Goal: Transaction & Acquisition: Purchase product/service

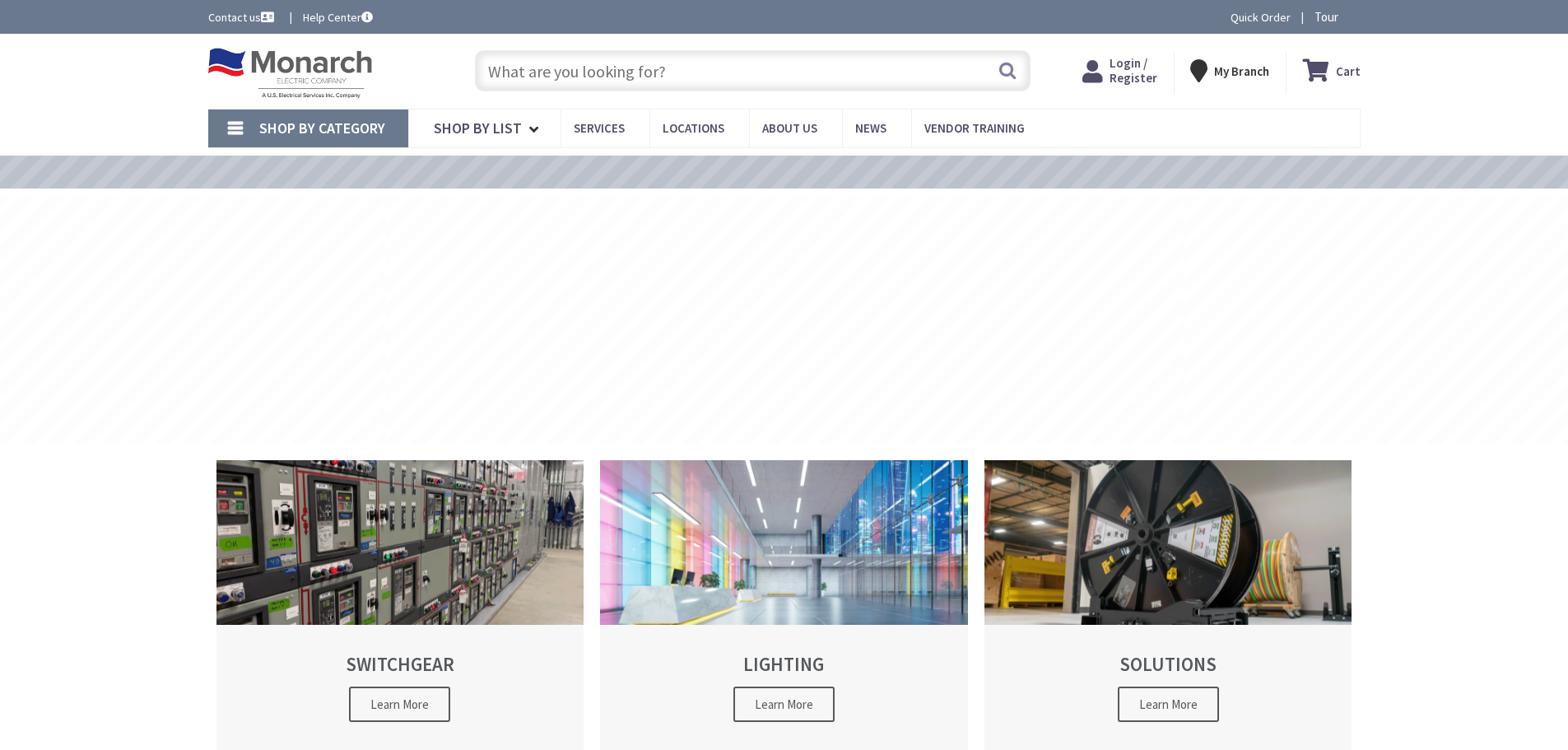
click at [599, 70] on input "text" at bounding box center [753, 71] width 556 height 42
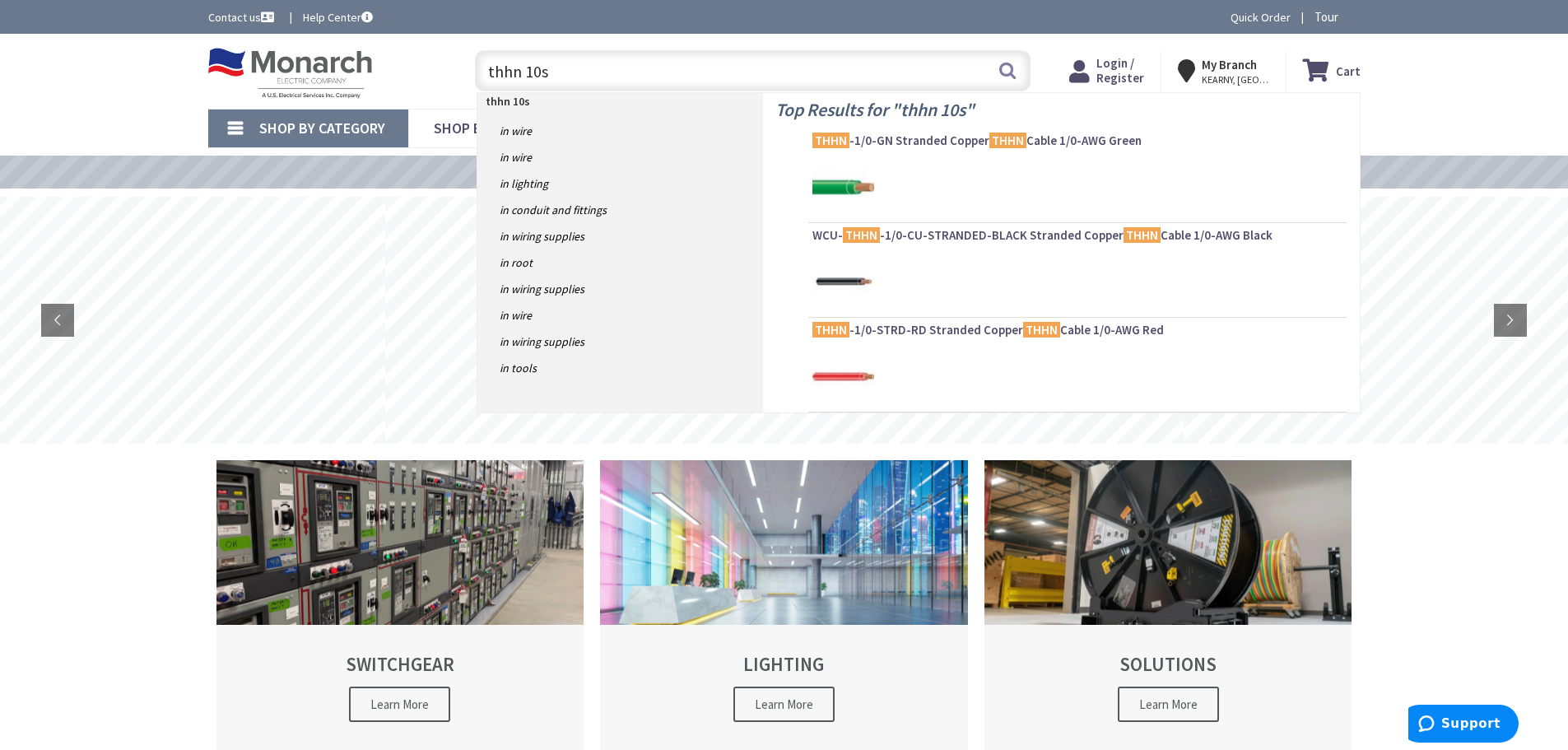
type input "thhn 10so"
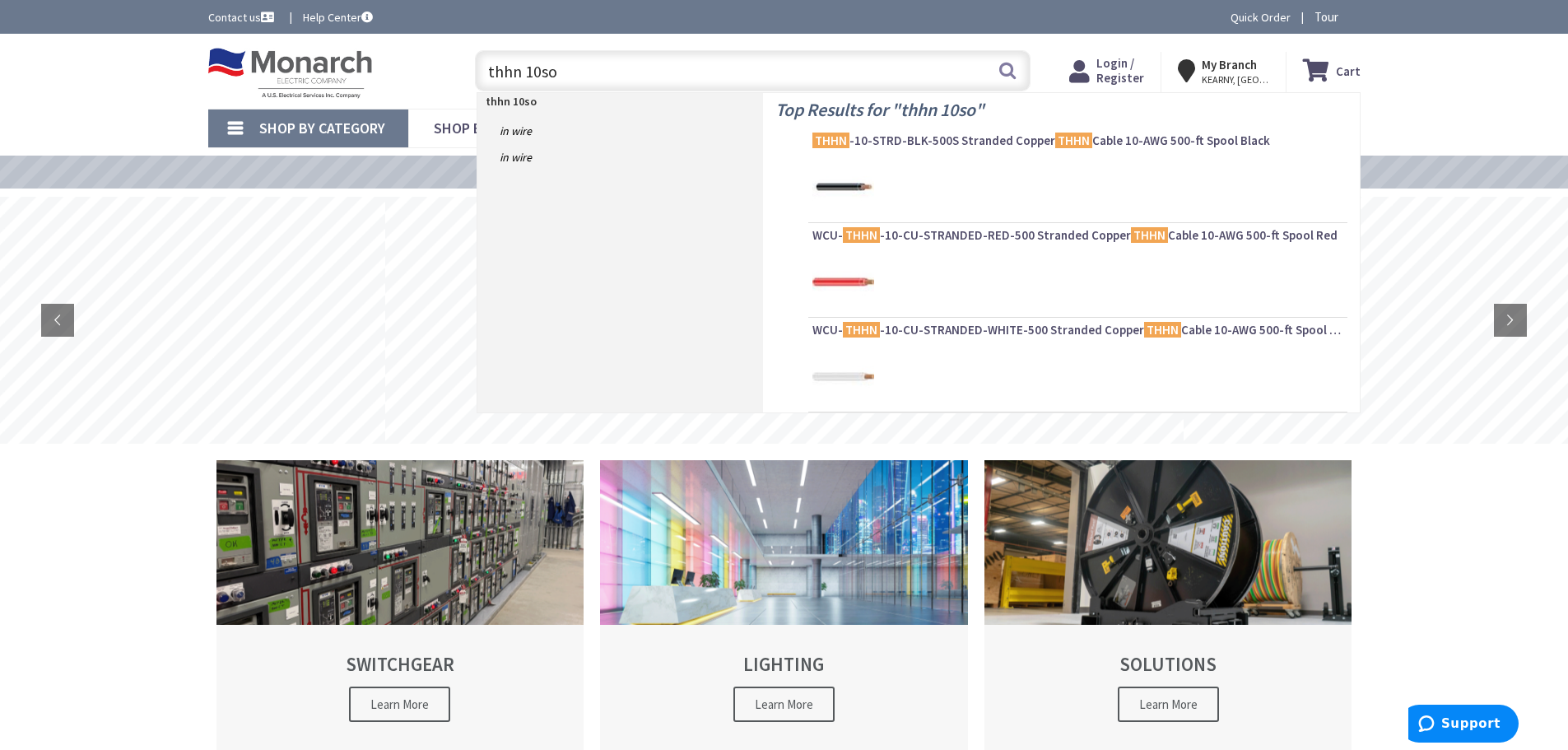
type input "[PERSON_NAME][GEOGRAPHIC_DATA], [GEOGRAPHIC_DATA]"
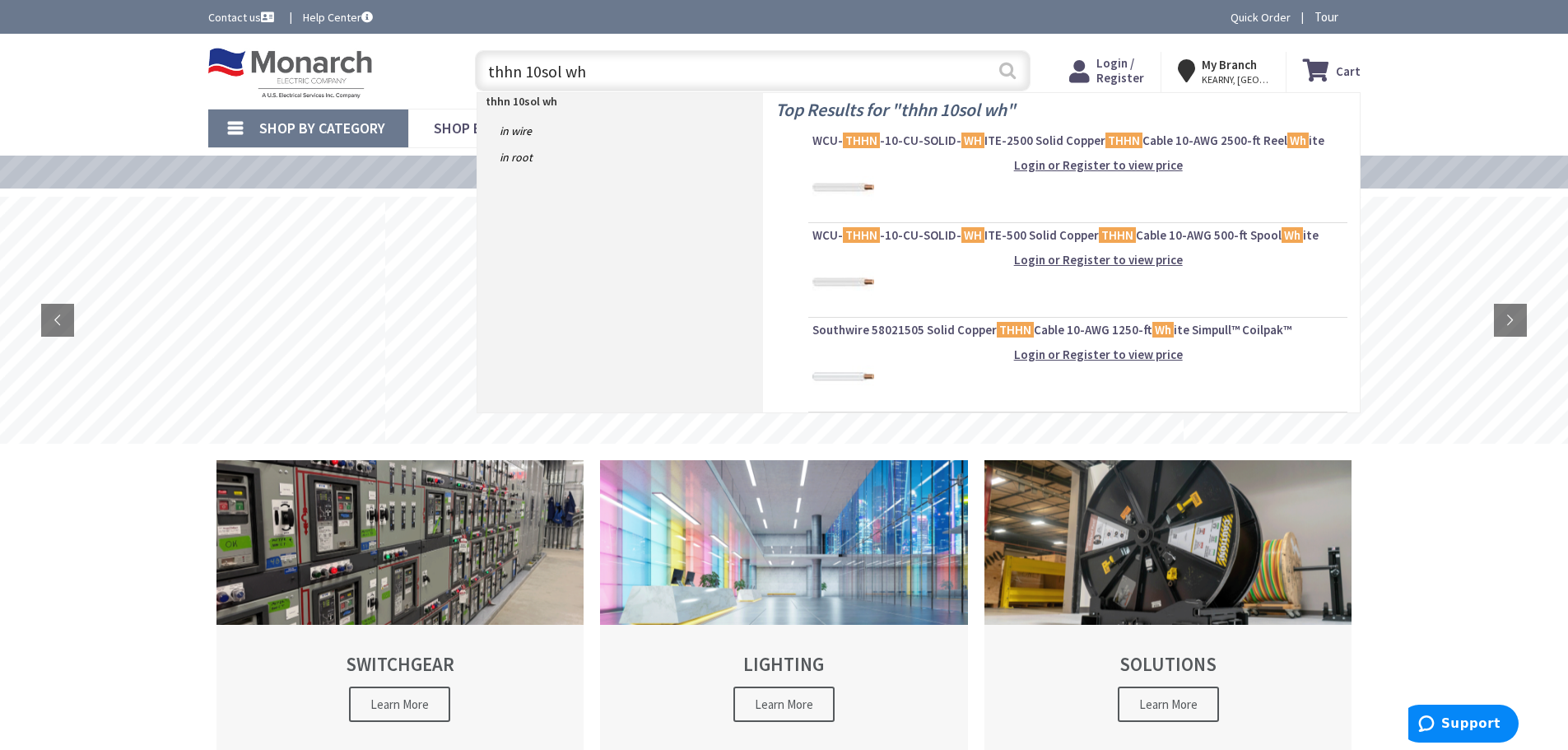
type input "thhn 10sol wh"
click at [1006, 64] on button "Search" at bounding box center [1007, 70] width 22 height 37
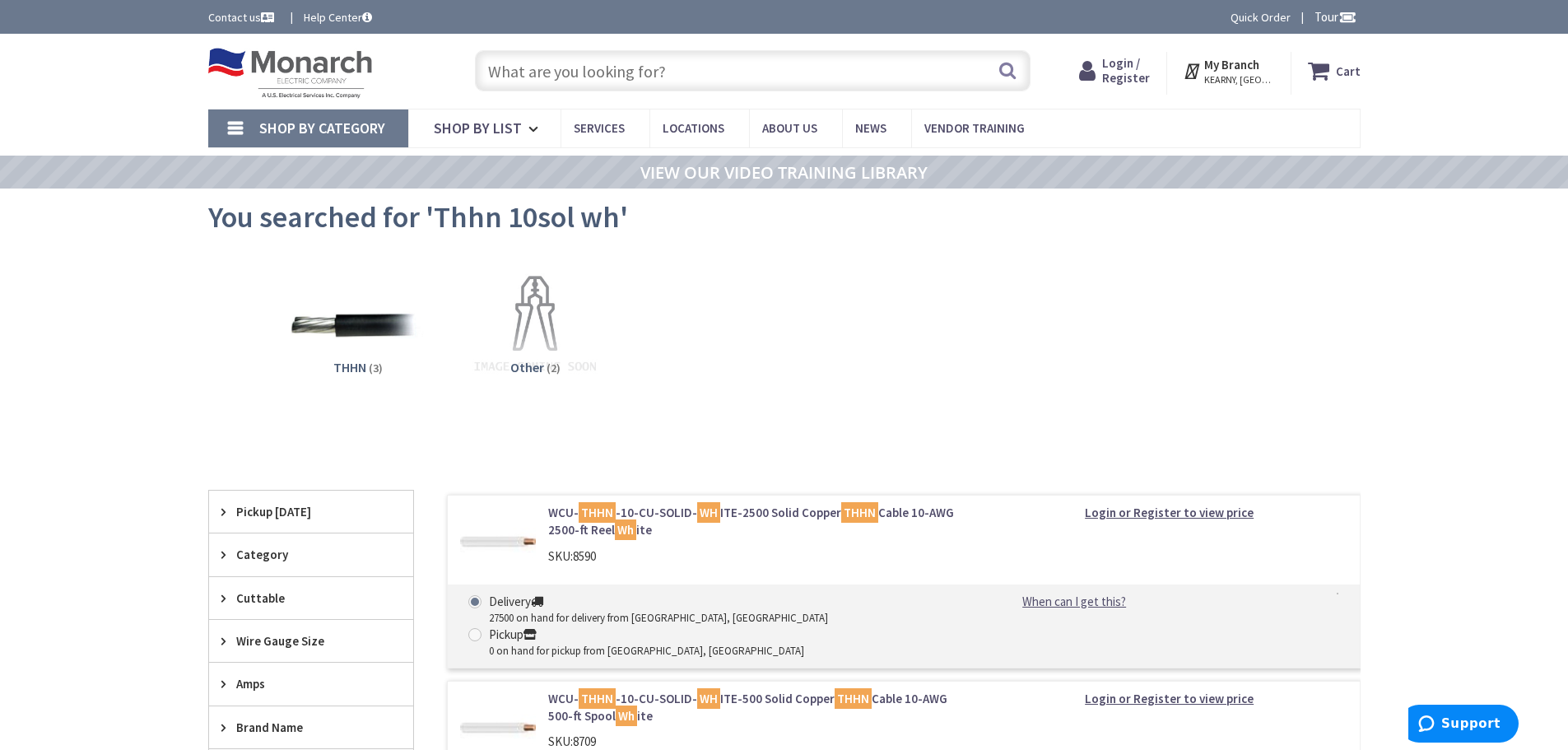
click at [587, 68] on input "text" at bounding box center [753, 71] width 556 height 42
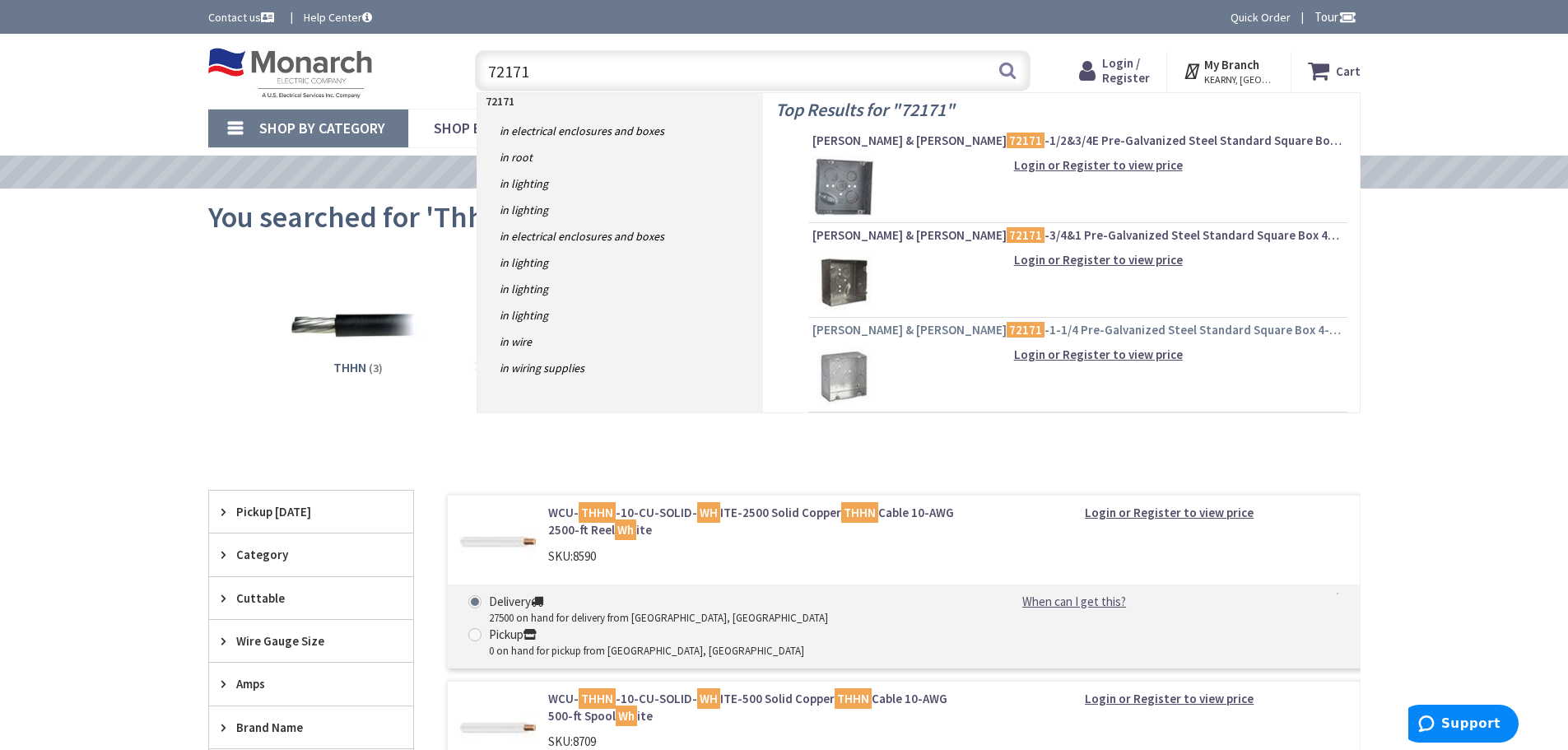
type input "72171"
click at [1007, 329] on mark "72171" at bounding box center [1026, 330] width 38 height 21
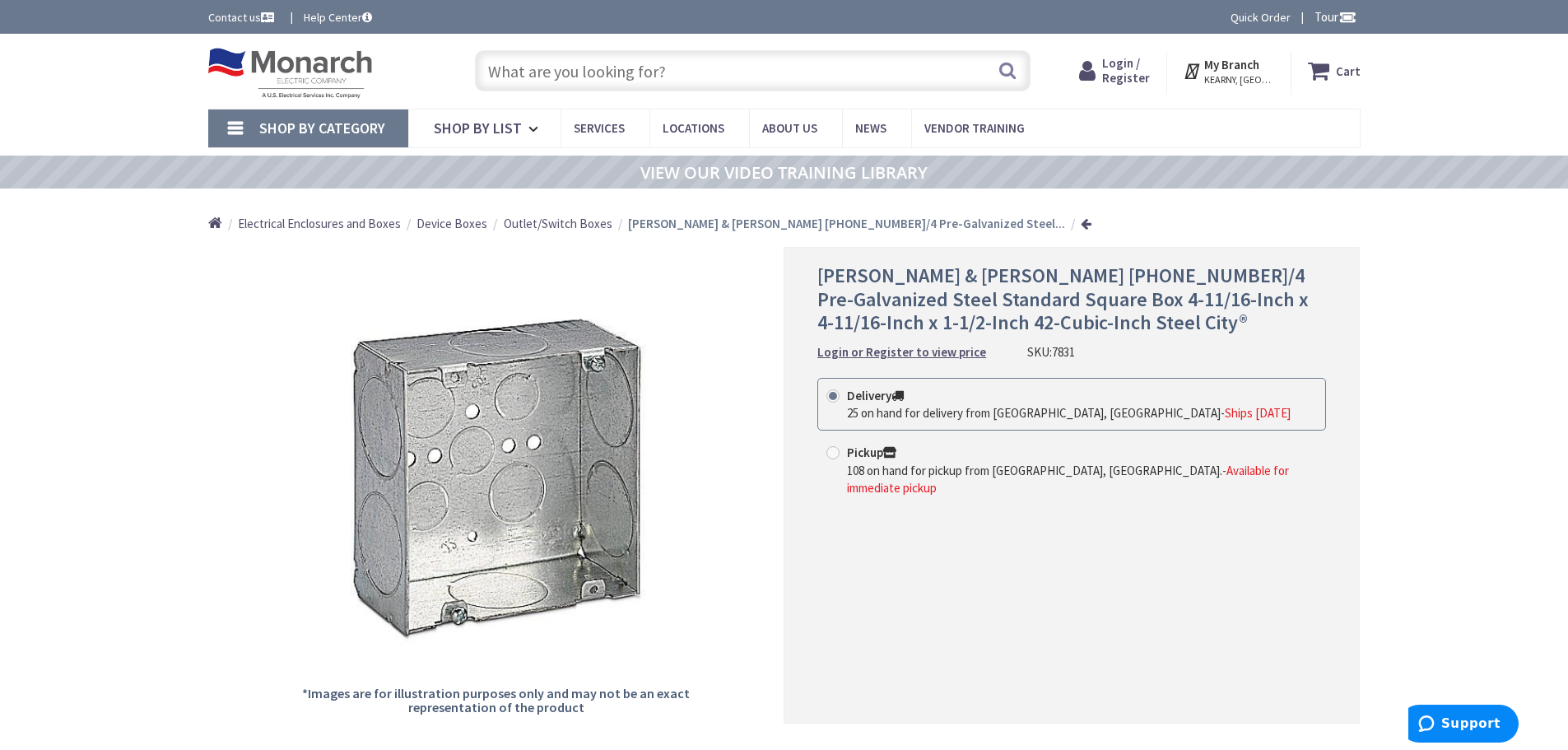
click at [543, 66] on input "text" at bounding box center [753, 71] width 556 height 42
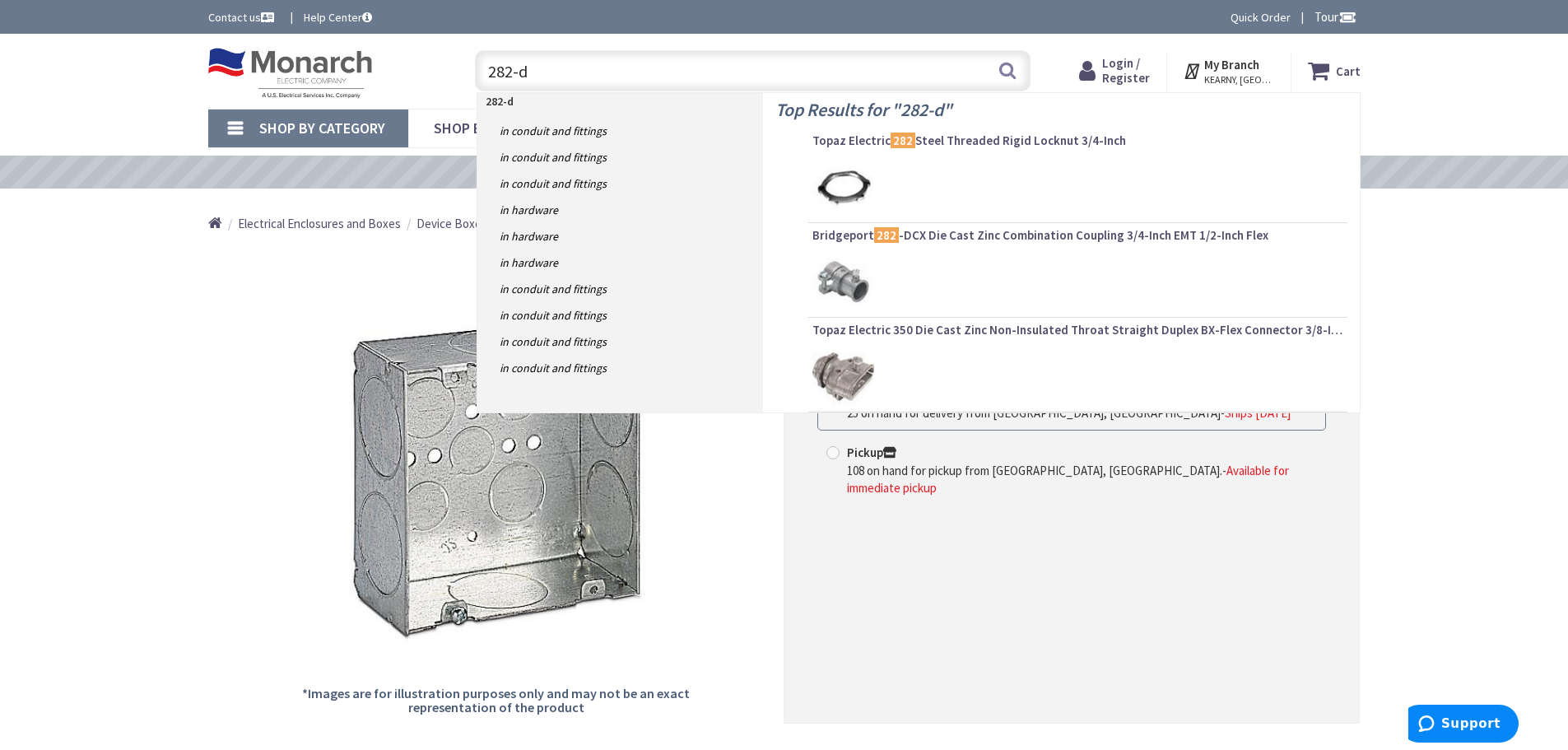
type input "282-dc"
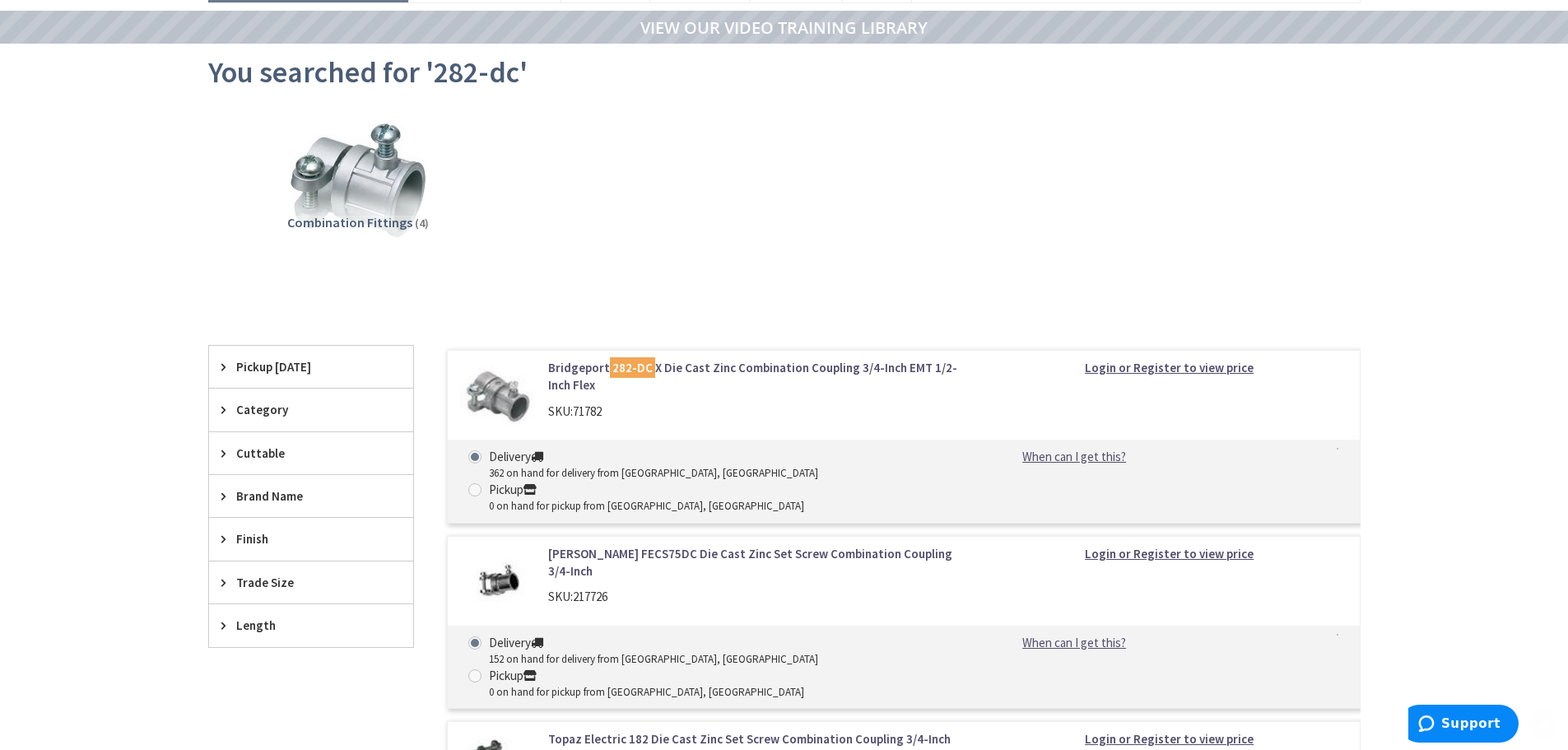
scroll to position [247, 0]
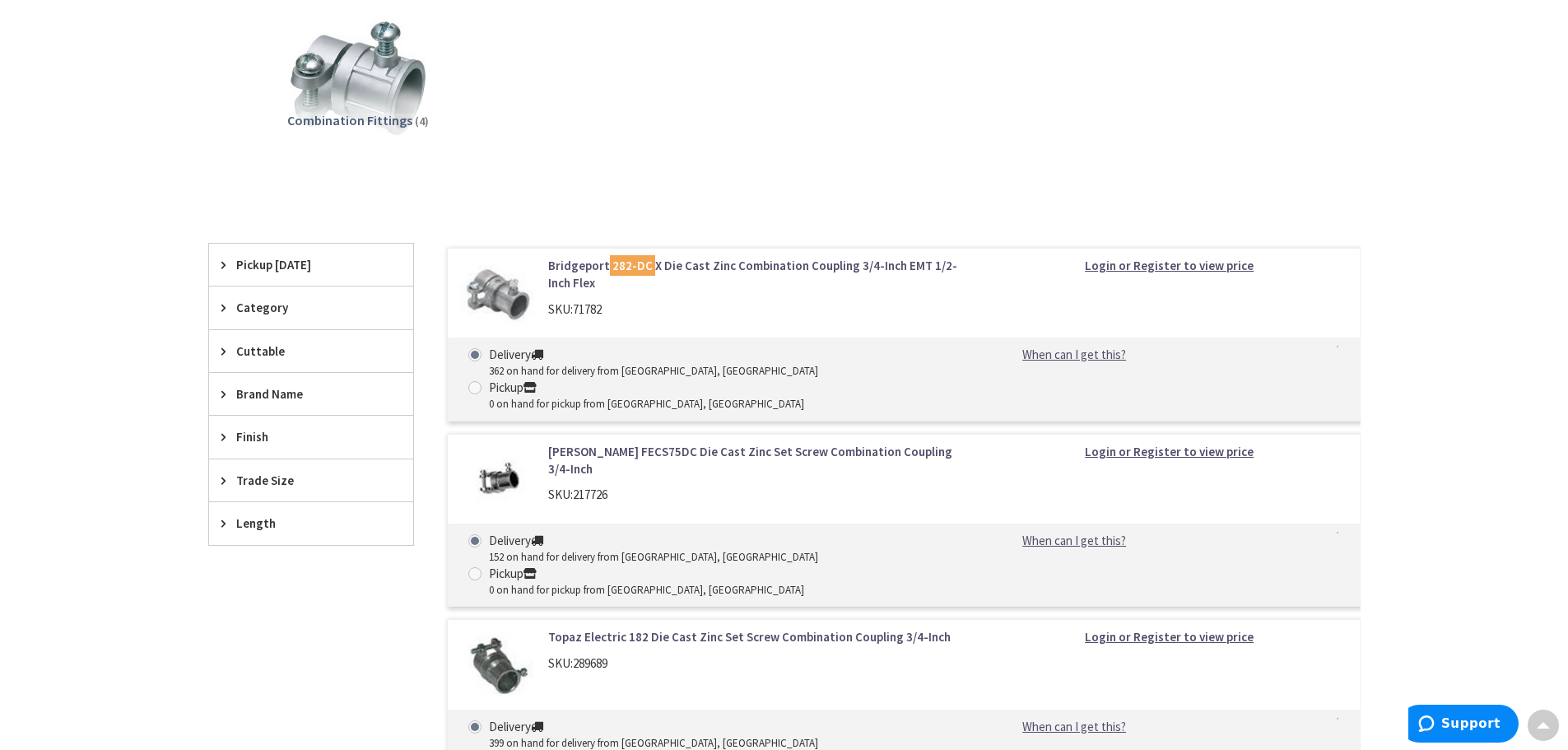
click at [619, 262] on mark "282-DC" at bounding box center [633, 266] width 45 height 21
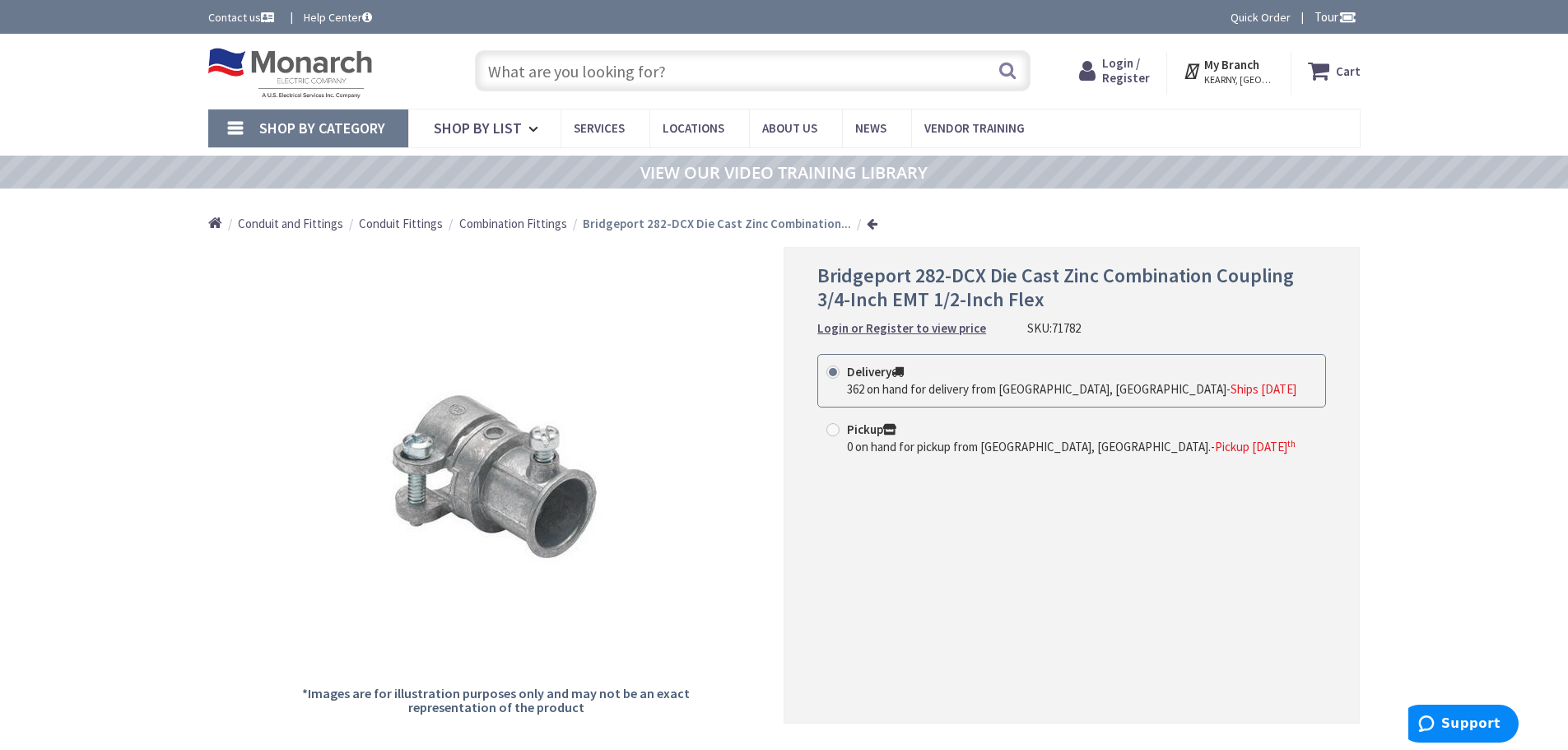
click at [521, 77] on input "text" at bounding box center [753, 71] width 556 height 42
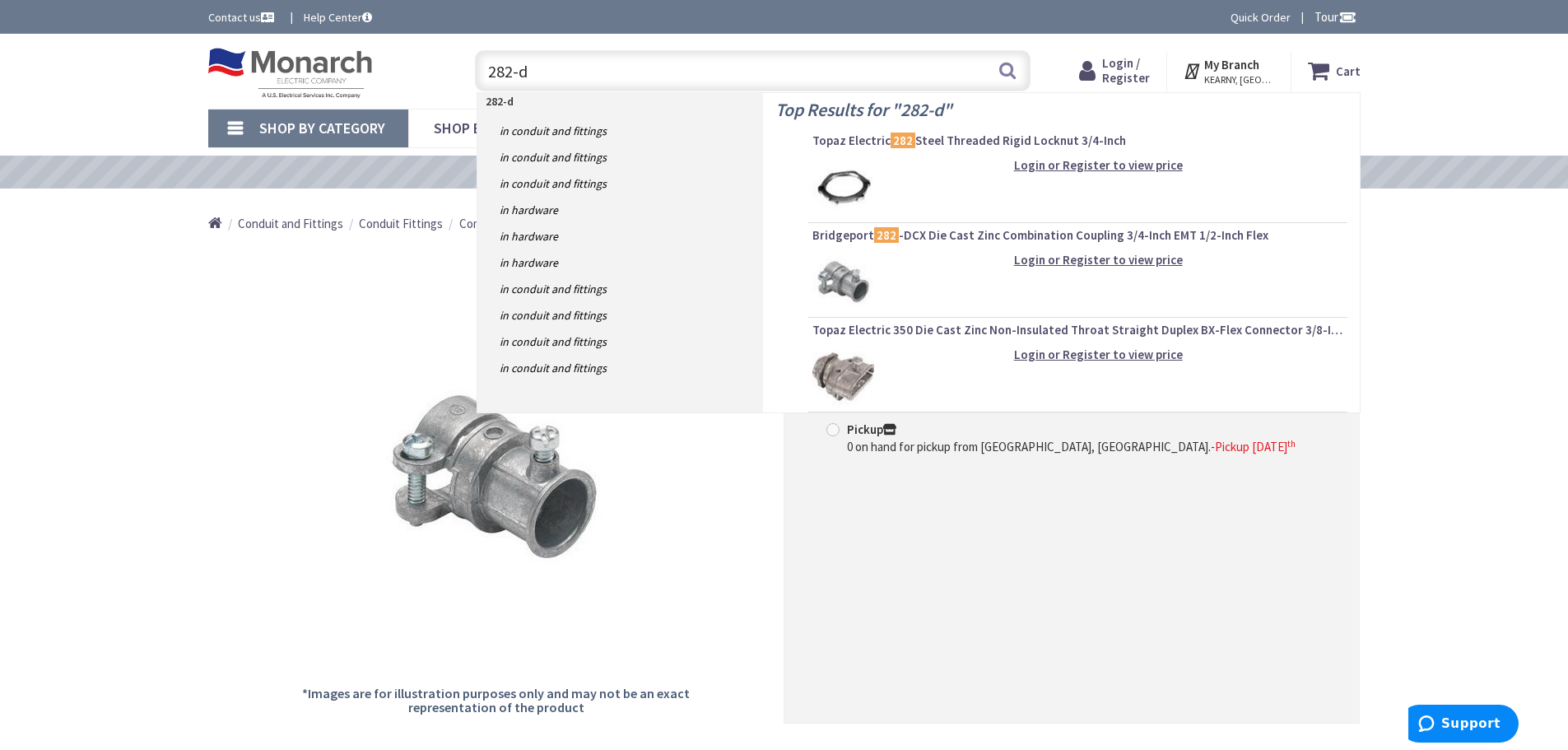
type input "282-dc"
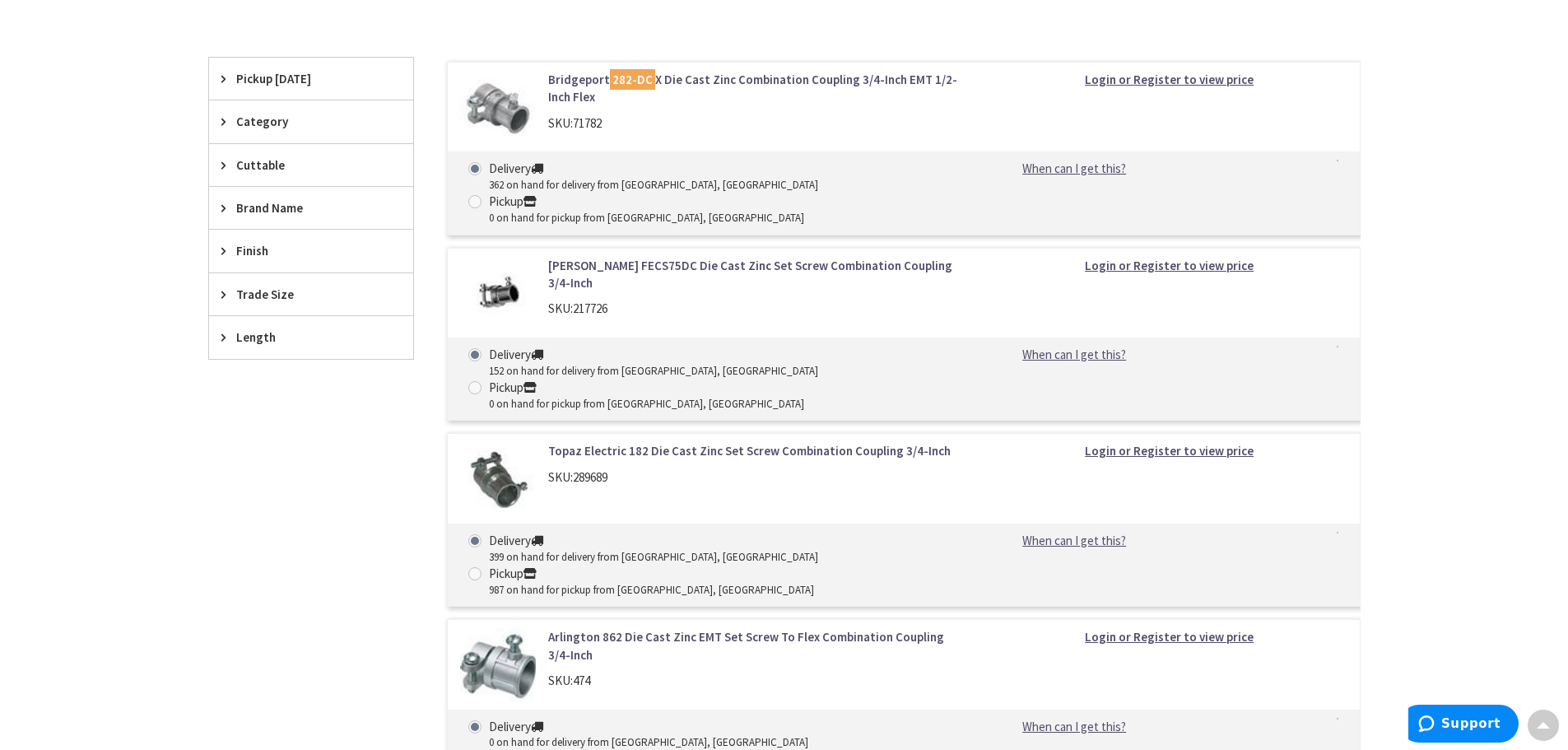
scroll to position [495, 0]
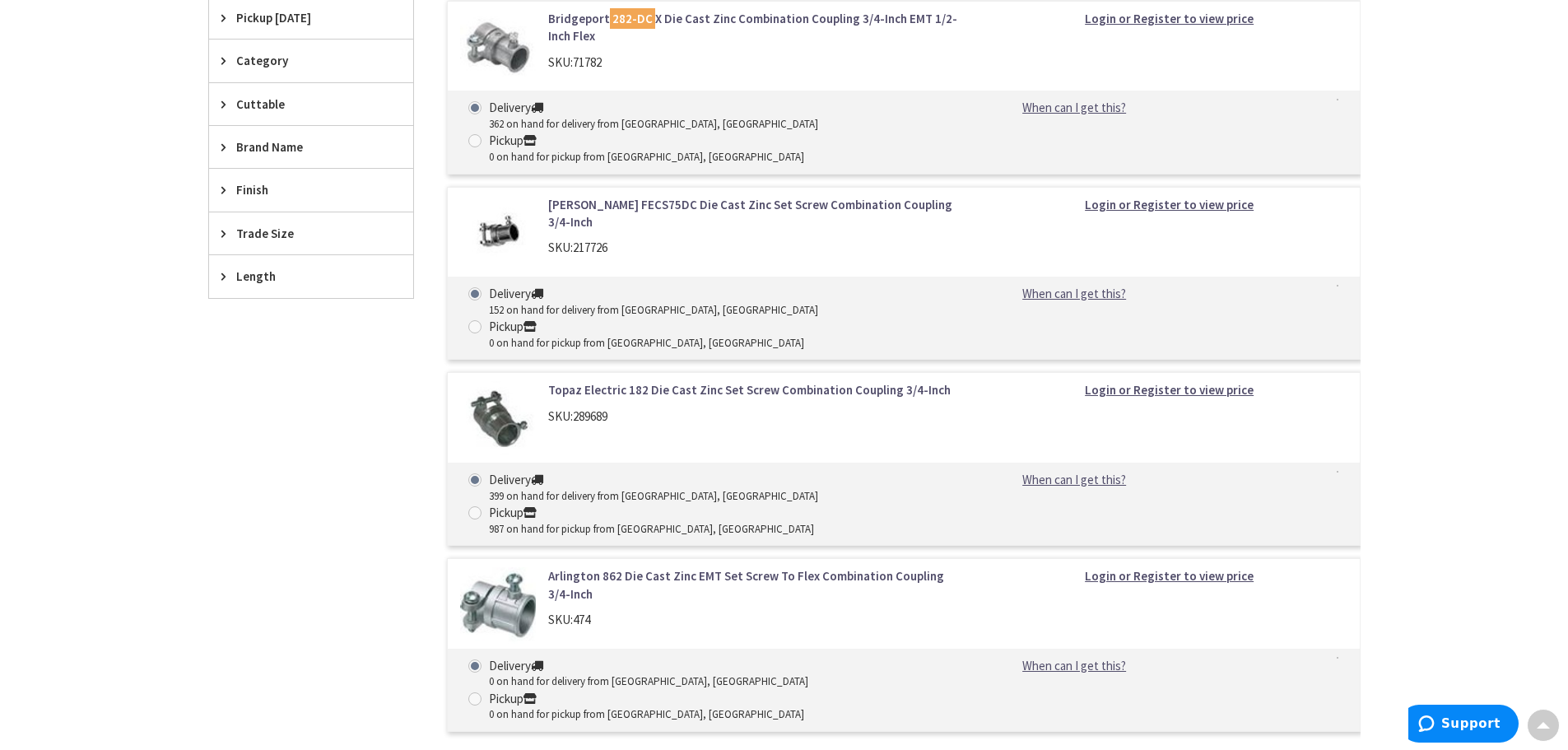
click at [484, 381] on img at bounding box center [499, 419] width 76 height 76
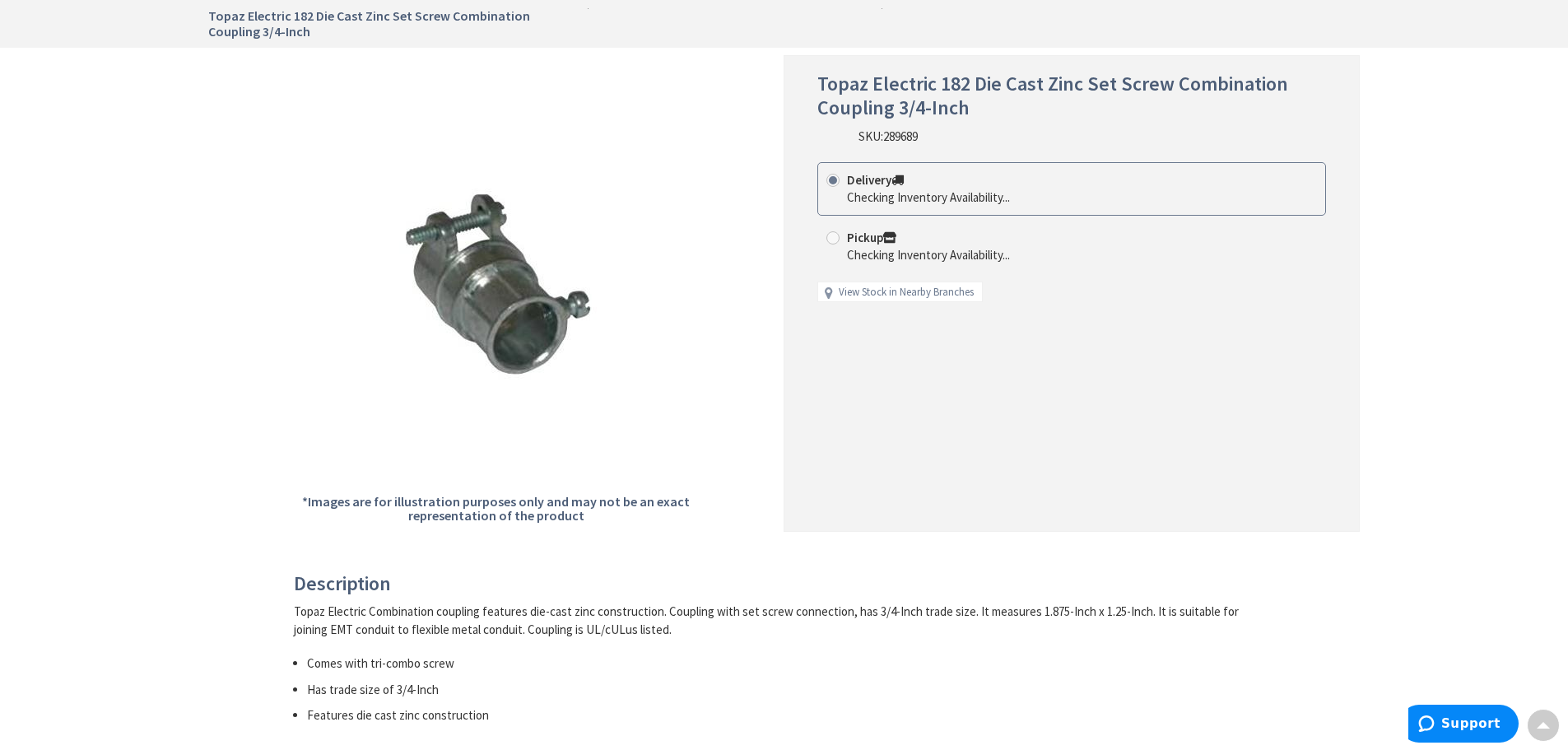
scroll to position [165, 0]
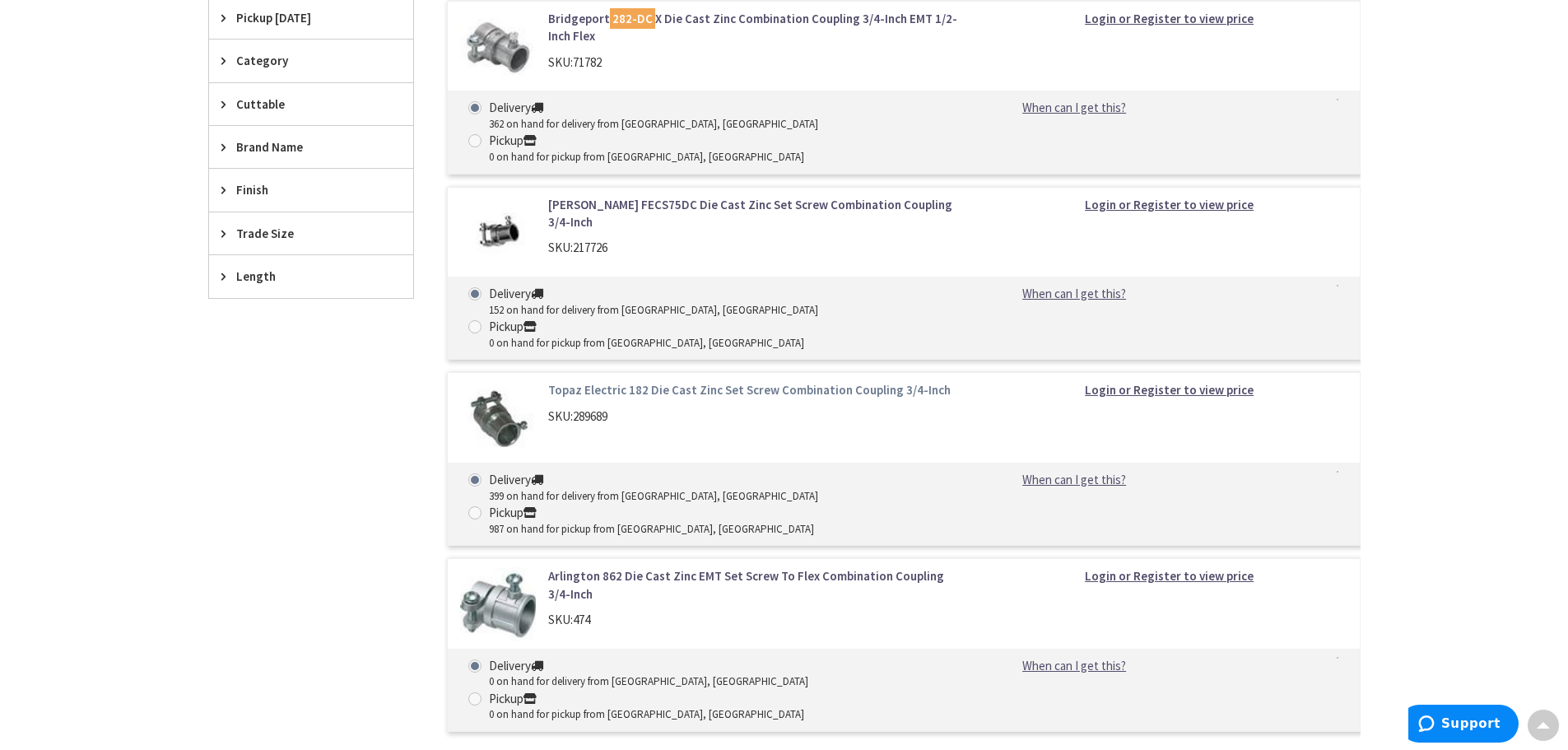
scroll to position [577, 0]
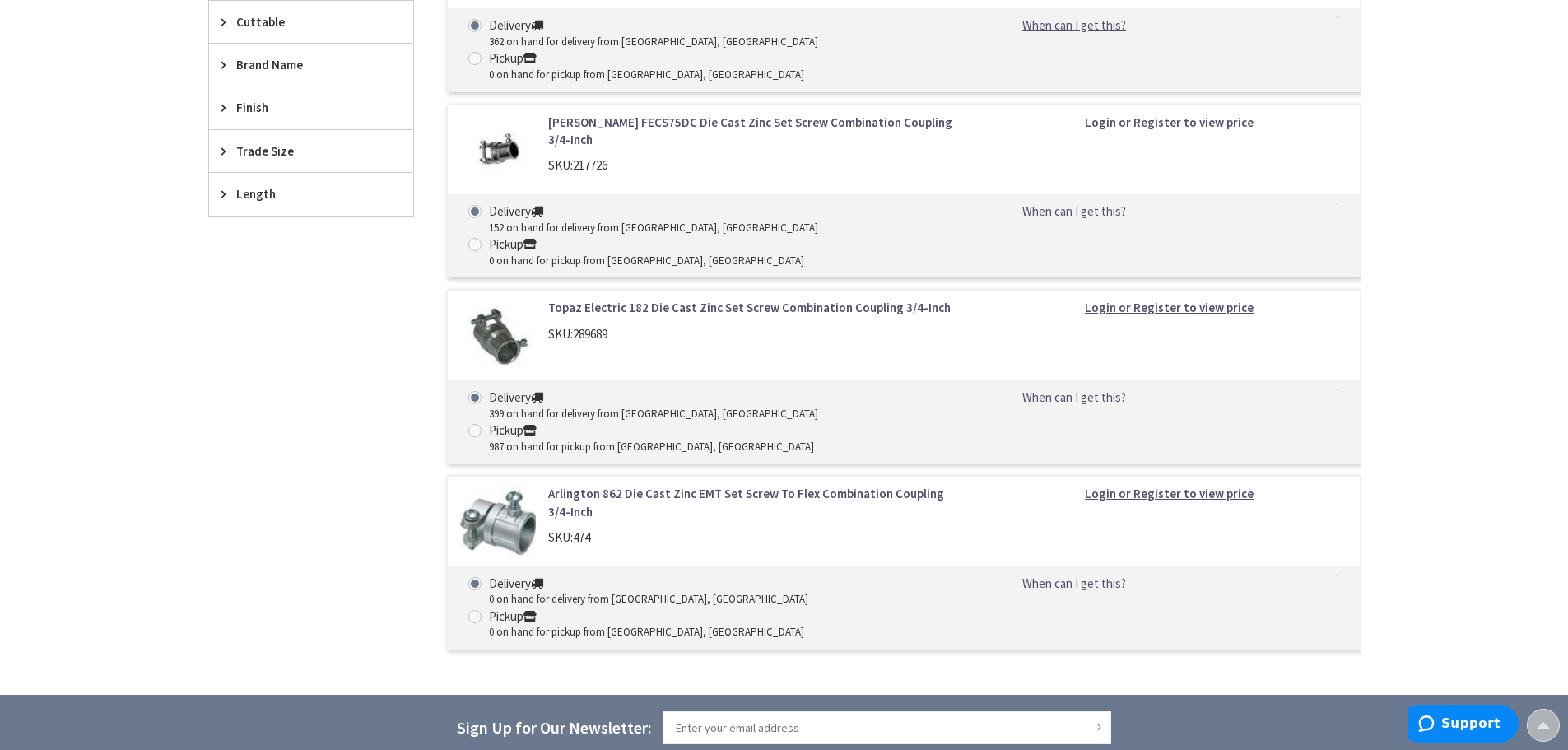
click at [506, 299] on img at bounding box center [499, 337] width 76 height 76
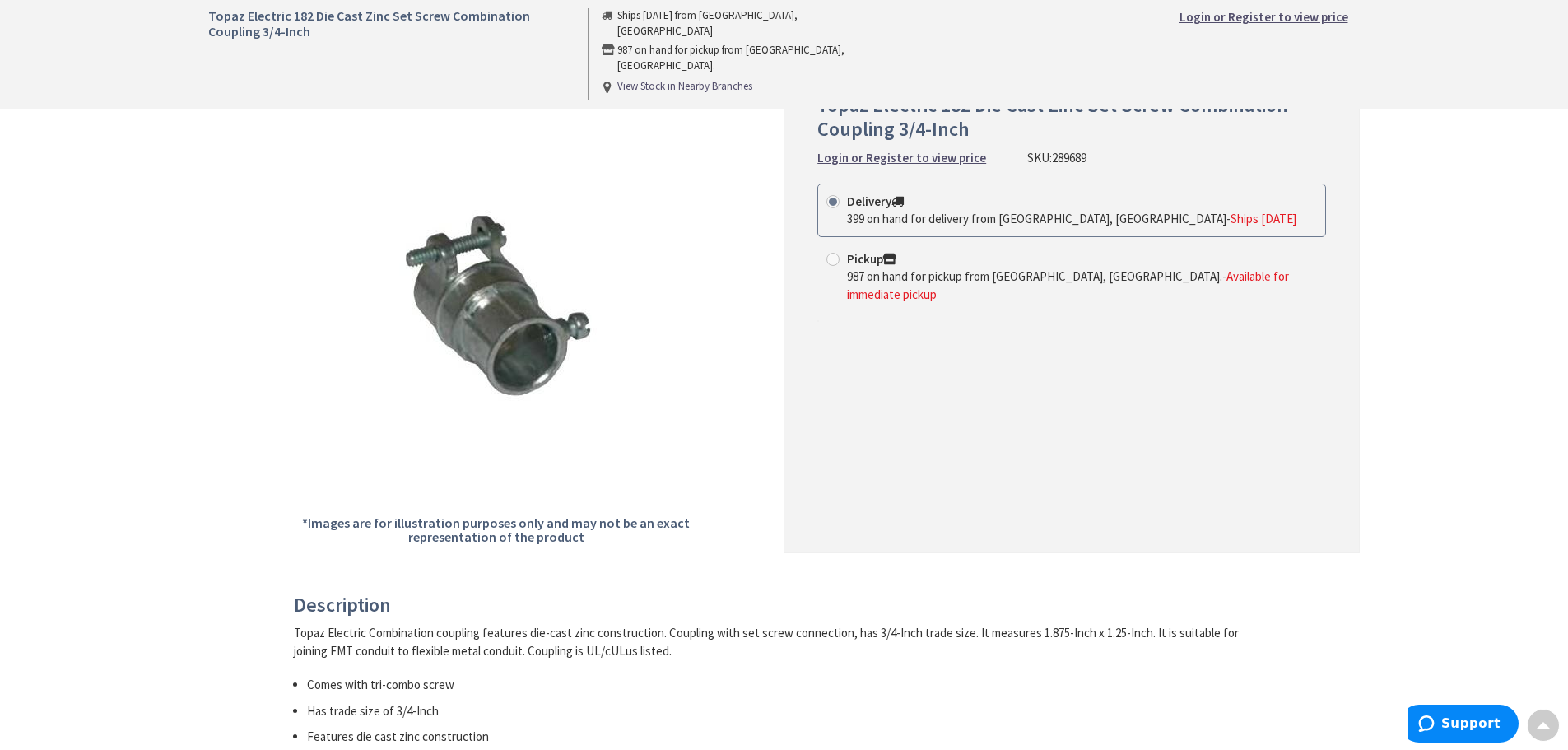
scroll to position [165, 0]
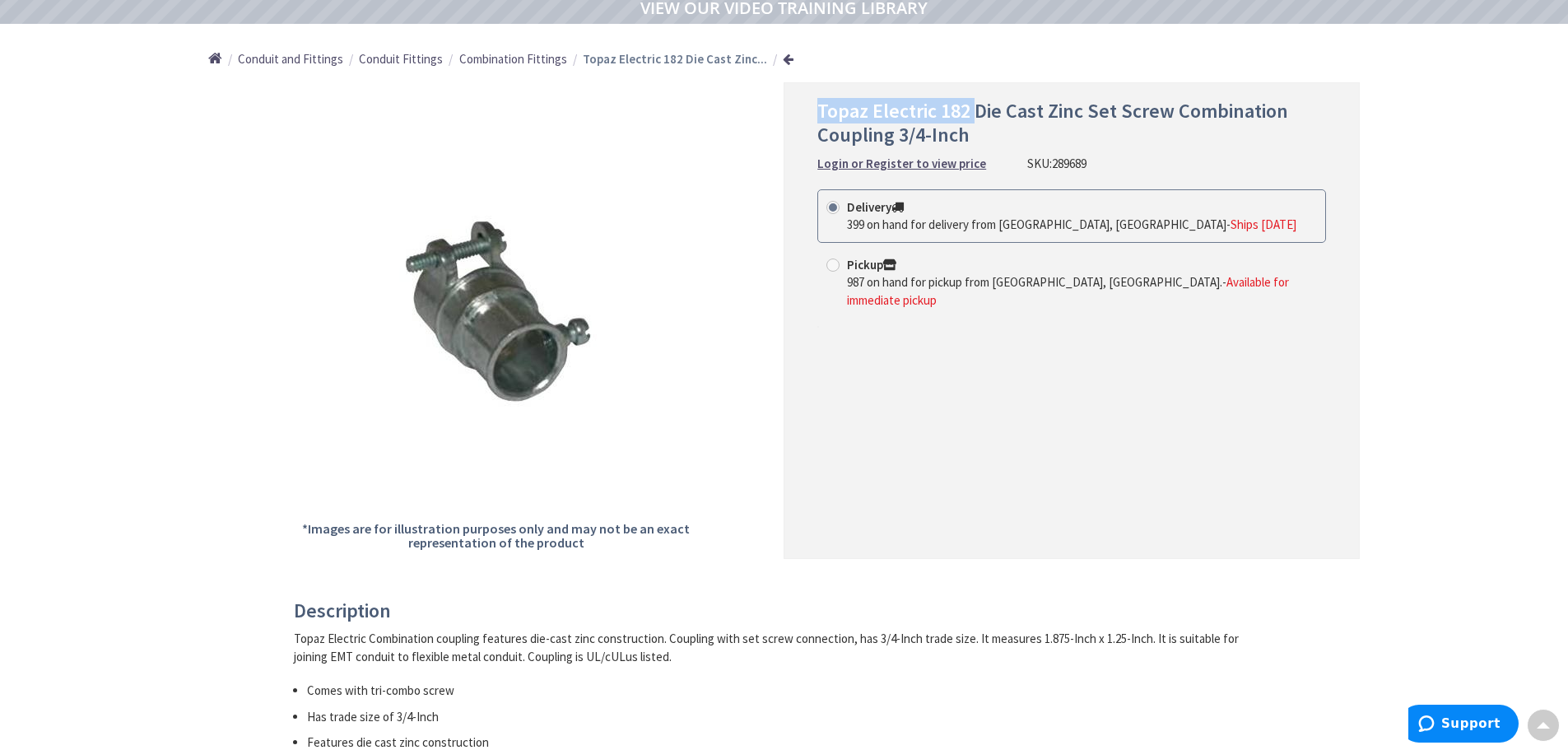
drag, startPoint x: 818, startPoint y: 110, endPoint x: 976, endPoint y: 101, distance: 158.3
click at [976, 101] on span "Topaz Electric 182 Die Cast Zinc Set Screw Combination Coupling 3/4-Inch" at bounding box center [1053, 122] width 471 height 49
copy span "Topaz Electric 182"
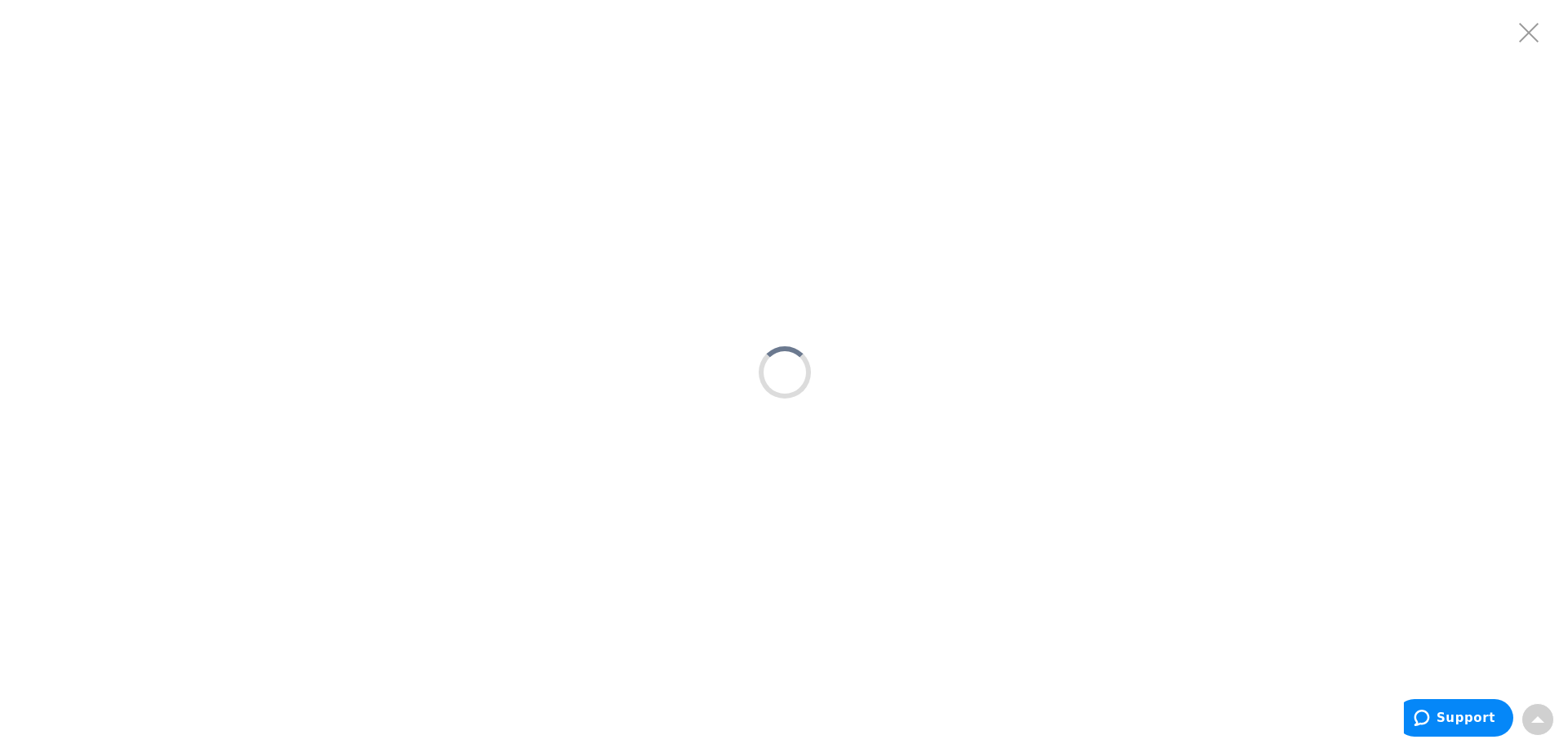
scroll to position [0, 0]
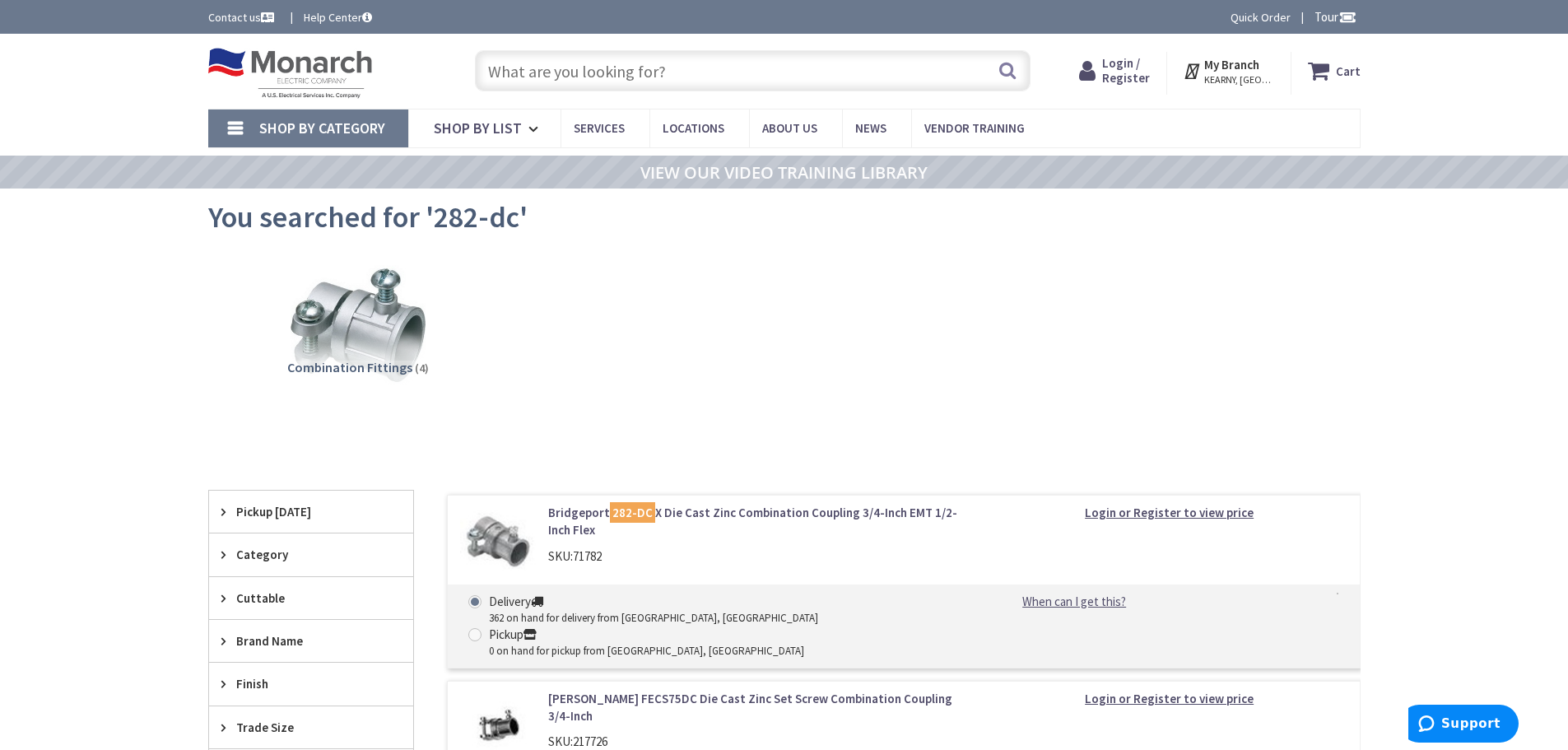
click at [562, 77] on input "text" at bounding box center [753, 71] width 556 height 42
type input "thhn12 gr"
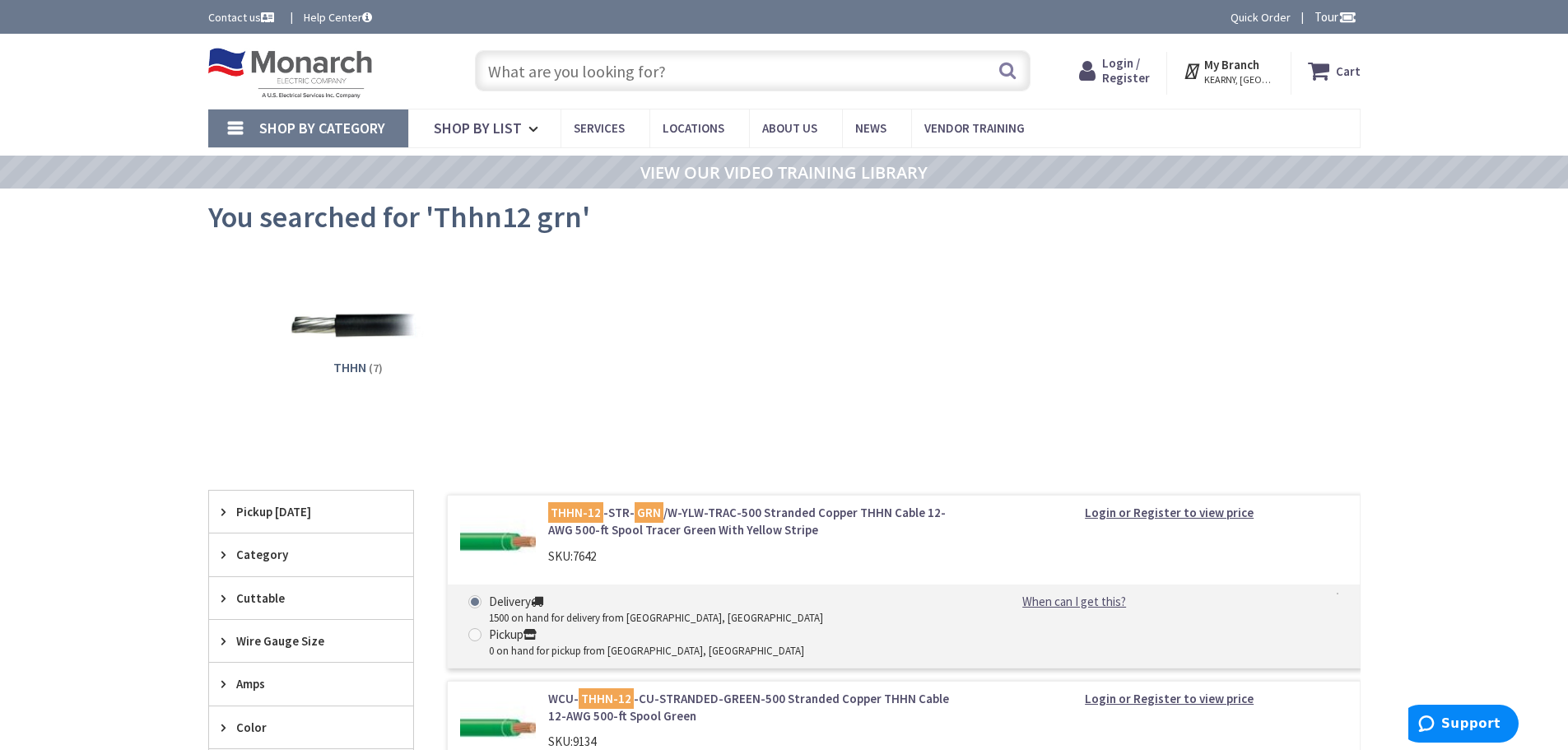
click at [535, 75] on input "text" at bounding box center [753, 71] width 556 height 42
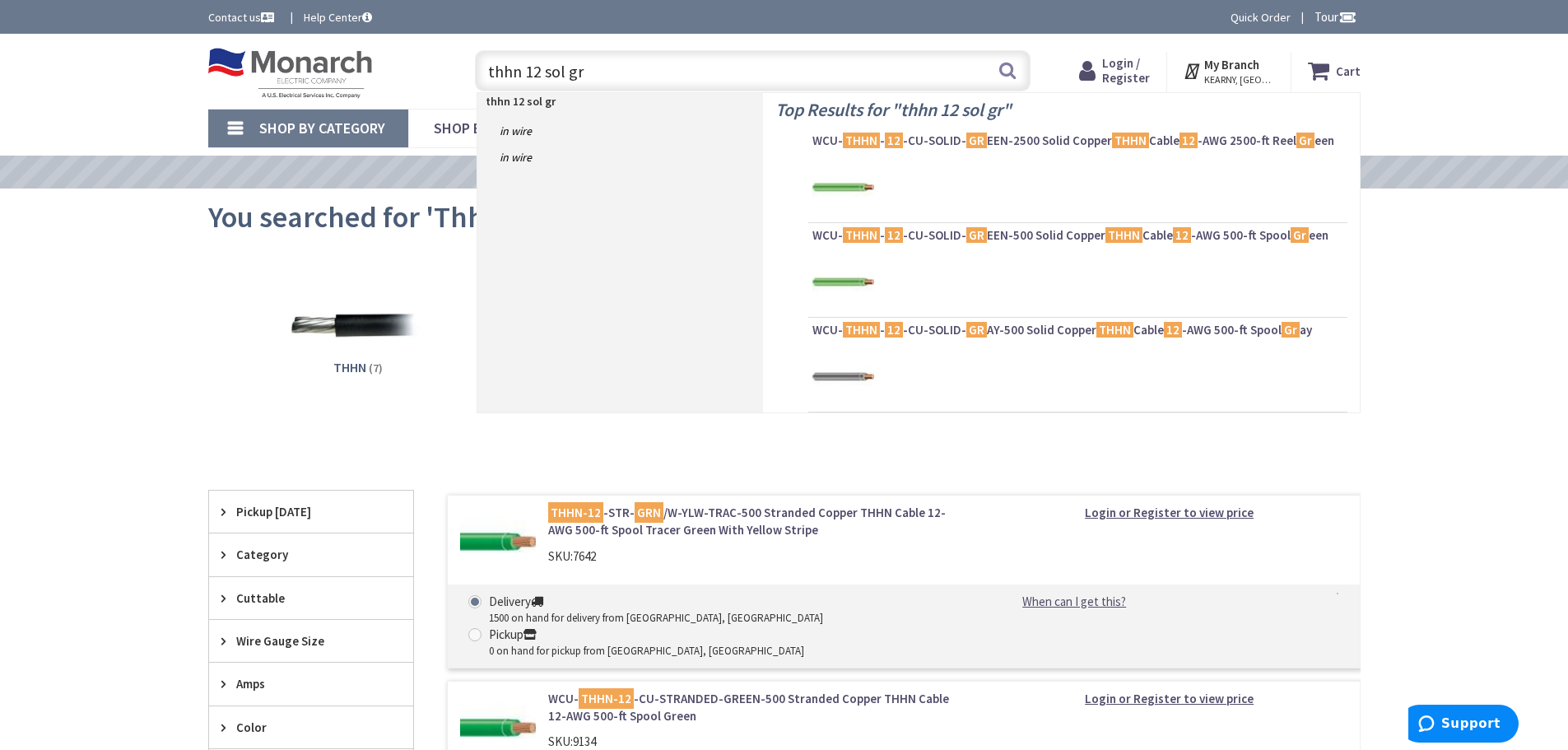
type input "thhn 12 sol grn"
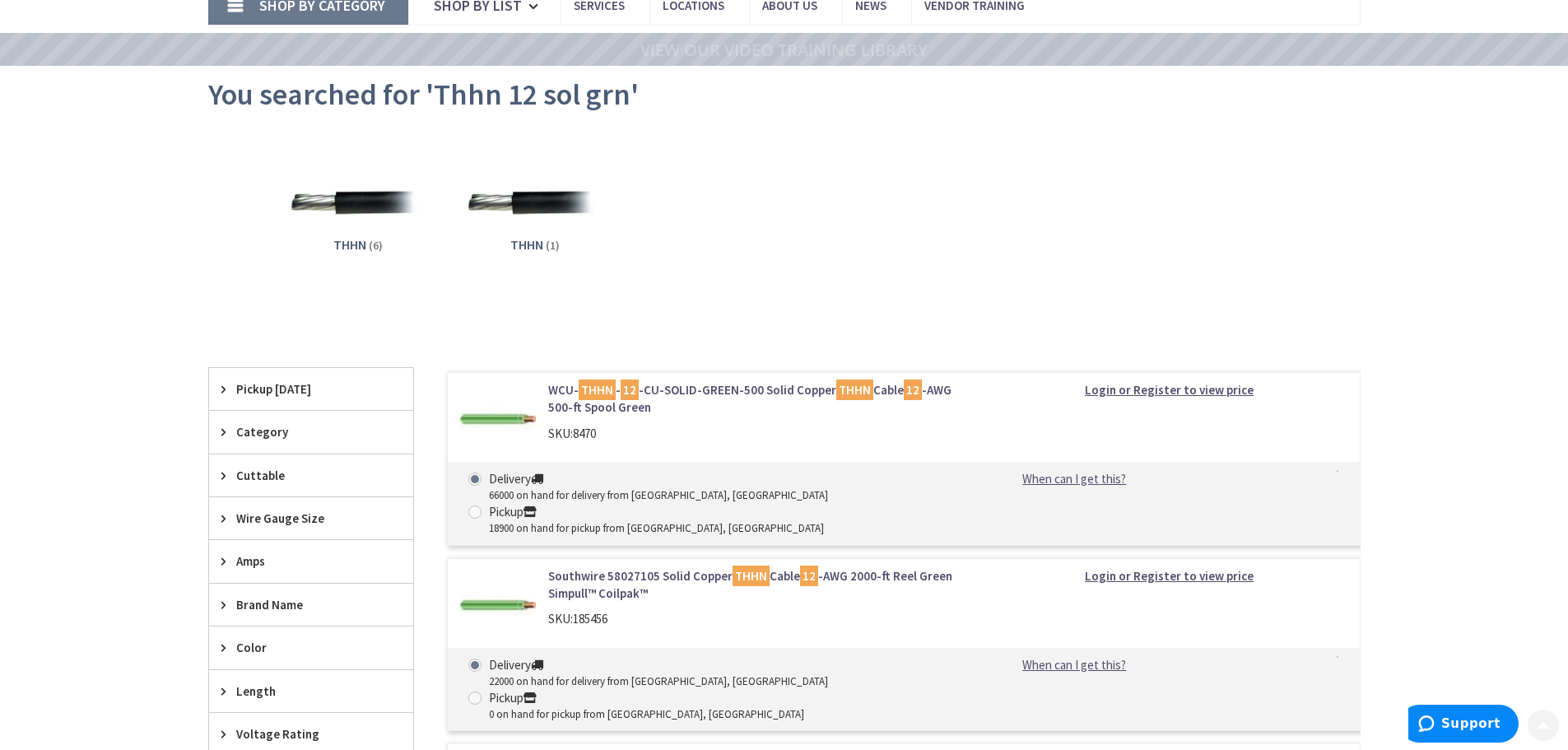
scroll to position [247, 0]
